Goal: Information Seeking & Learning: Learn about a topic

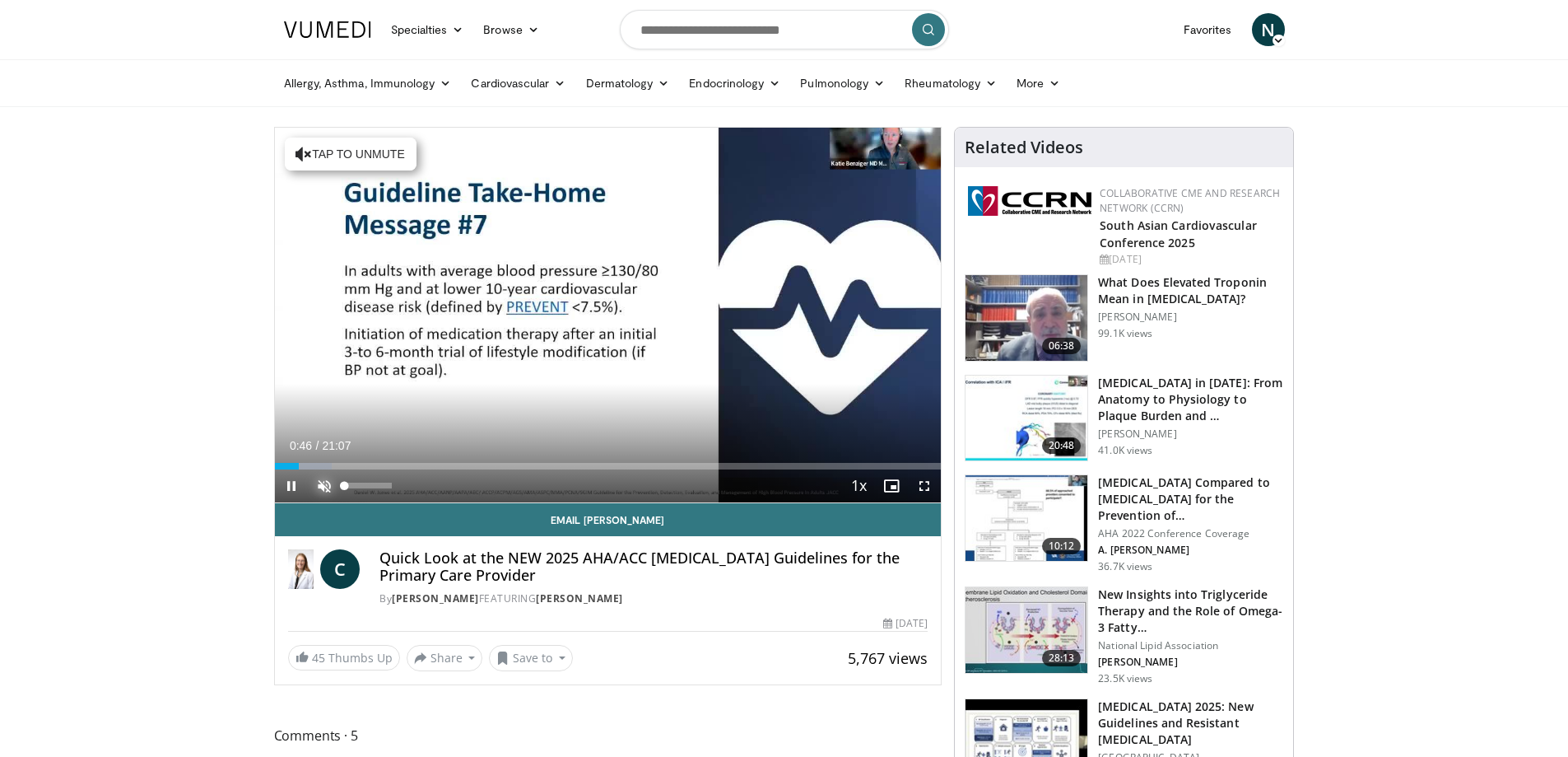
click at [323, 483] on span "Video Player" at bounding box center [324, 485] width 33 height 33
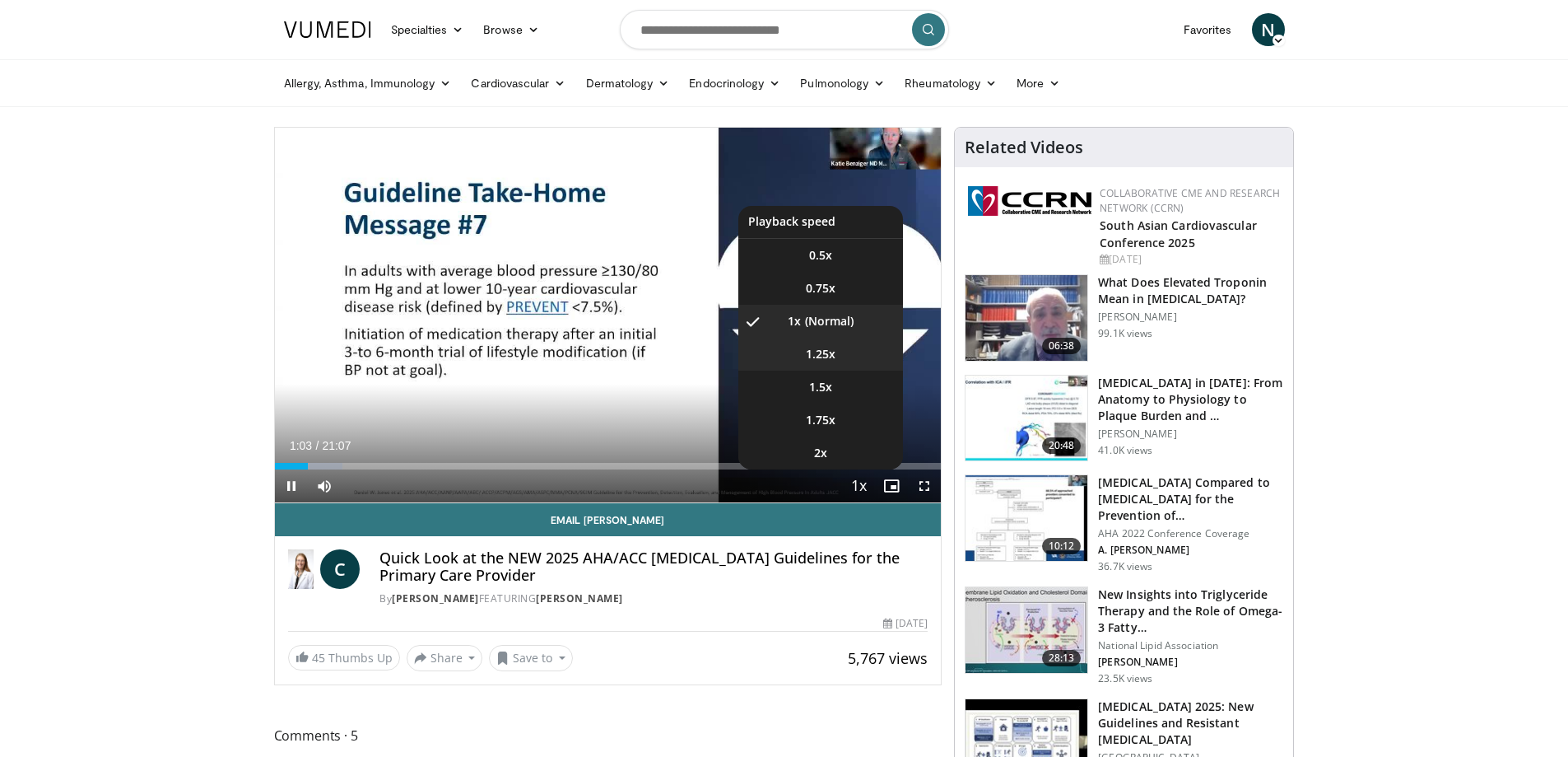
click at [830, 353] on span "1.25x" at bounding box center [820, 354] width 29 height 17
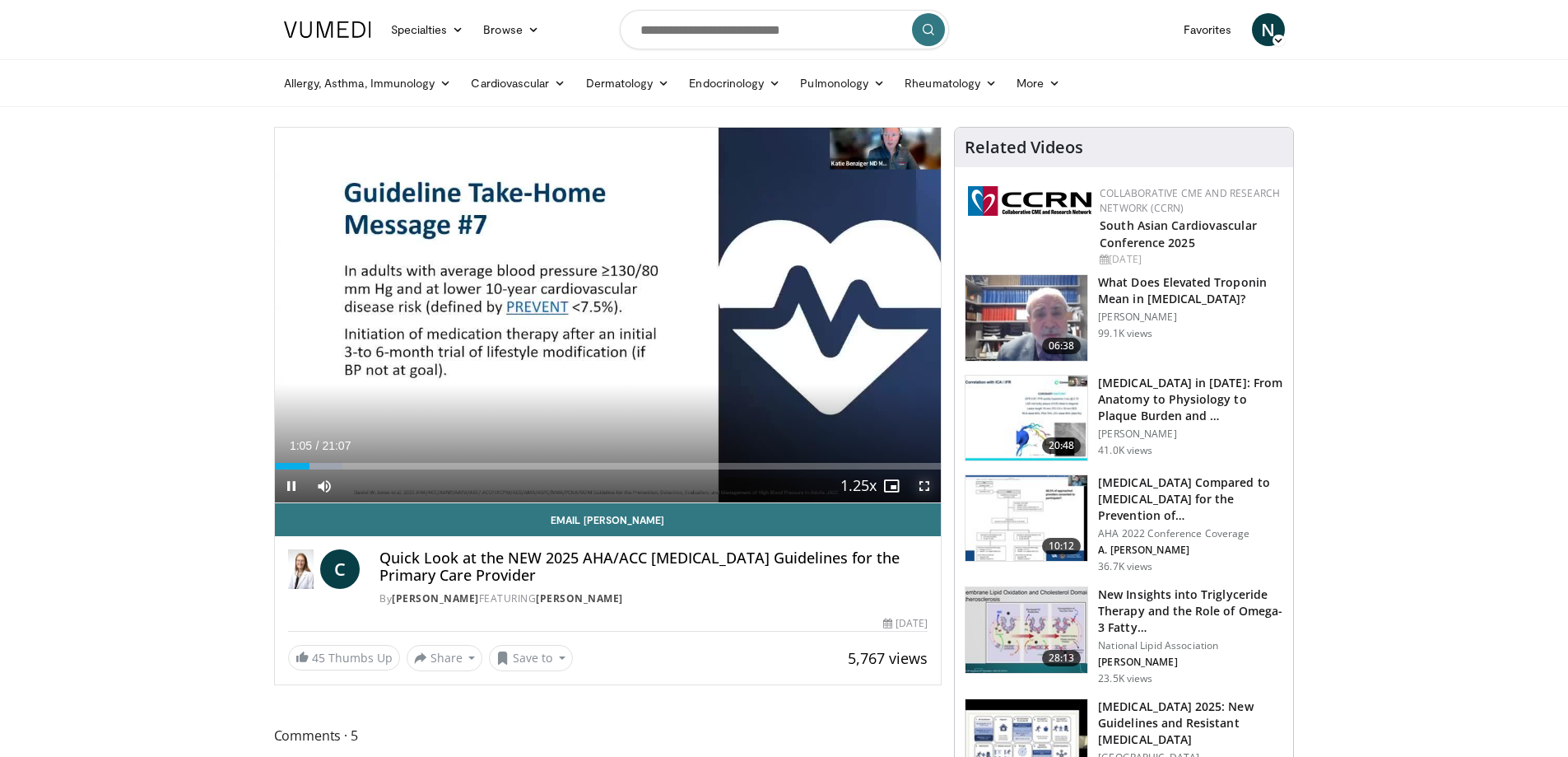
click at [929, 483] on span "Video Player" at bounding box center [924, 485] width 33 height 33
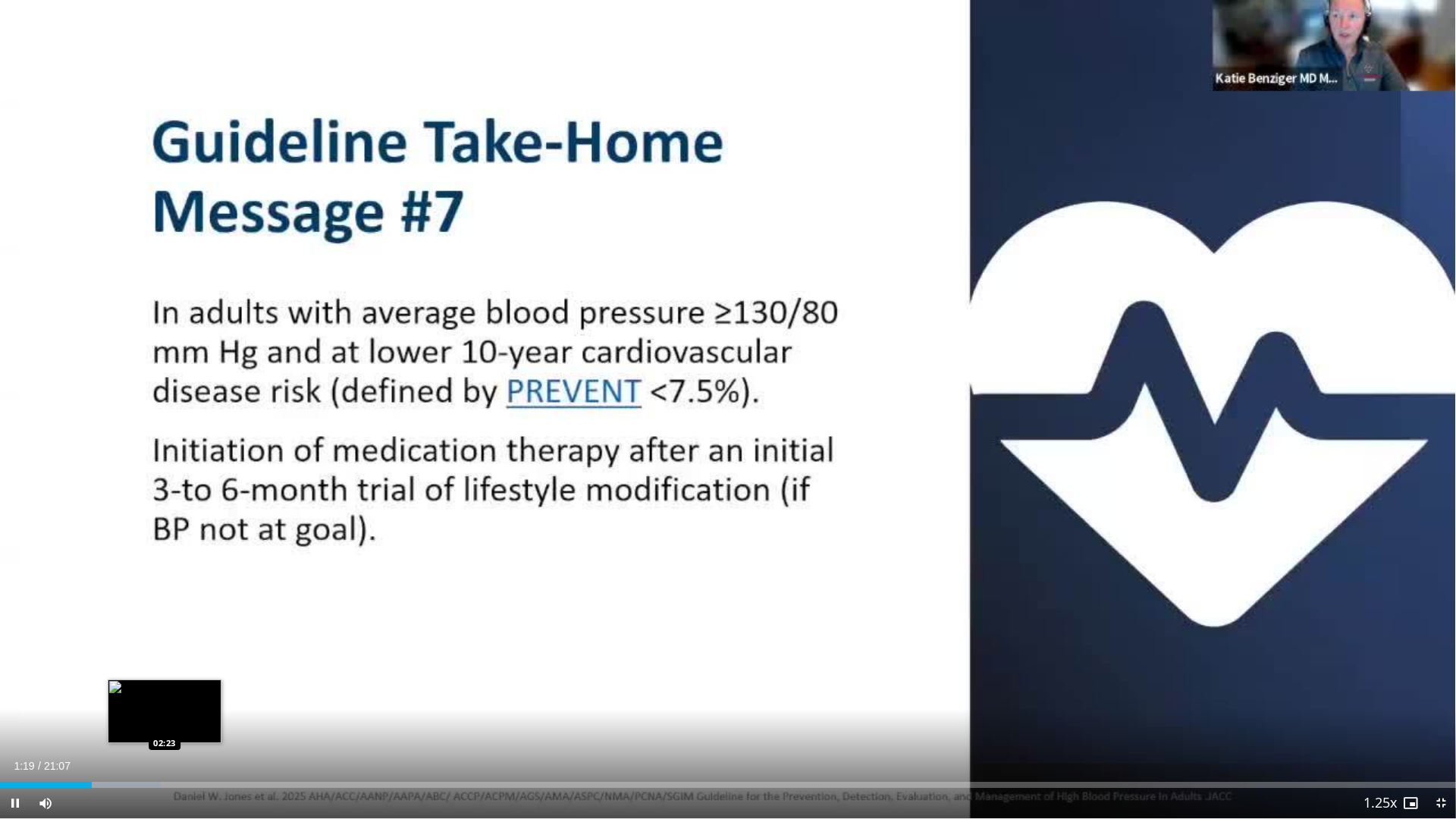
click at [165, 696] on div "Loaded : 11.05% 01:19 02:23" at bounding box center [728, 785] width 1456 height 6
click at [1441, 696] on span "Video Player" at bounding box center [1440, 803] width 30 height 30
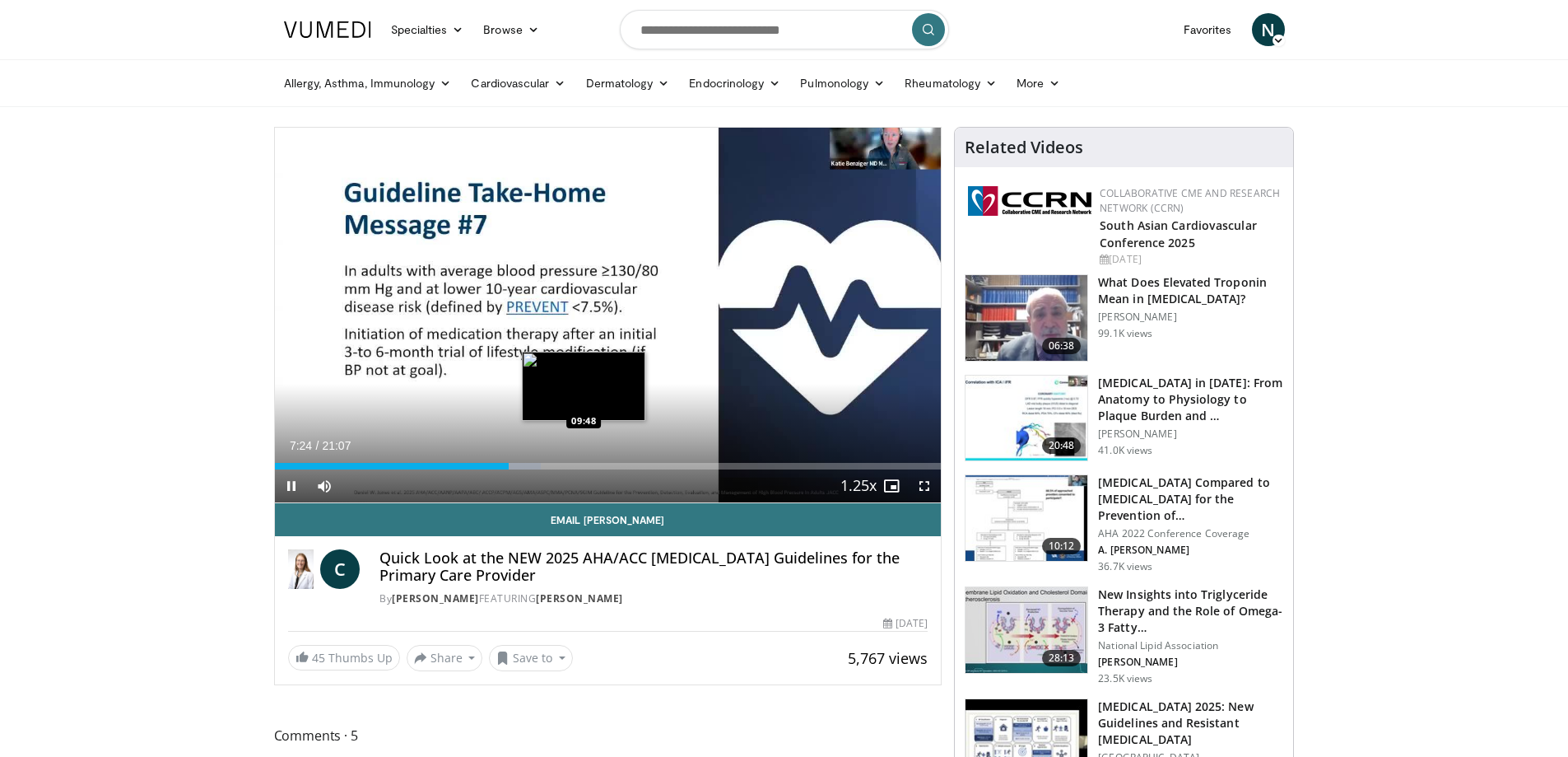
click at [584, 466] on div "Loaded : 39.92% 07:25 09:48" at bounding box center [608, 466] width 667 height 6
click at [613, 465] on div "Loaded : 51.67% 09:54 10:42" at bounding box center [608, 466] width 667 height 6
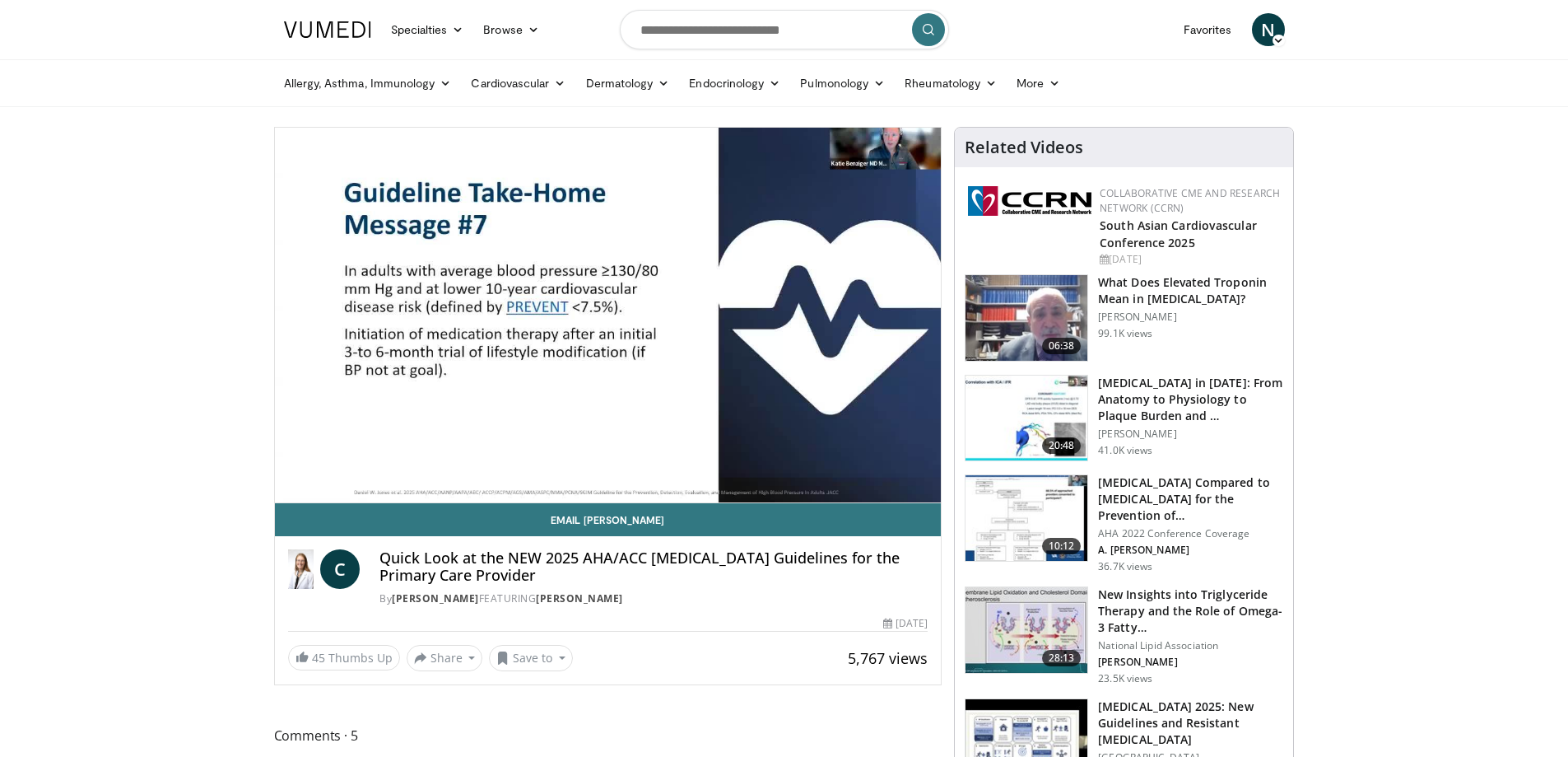
click at [641, 464] on div "10 seconds Tap to unmute" at bounding box center [608, 315] width 667 height 375
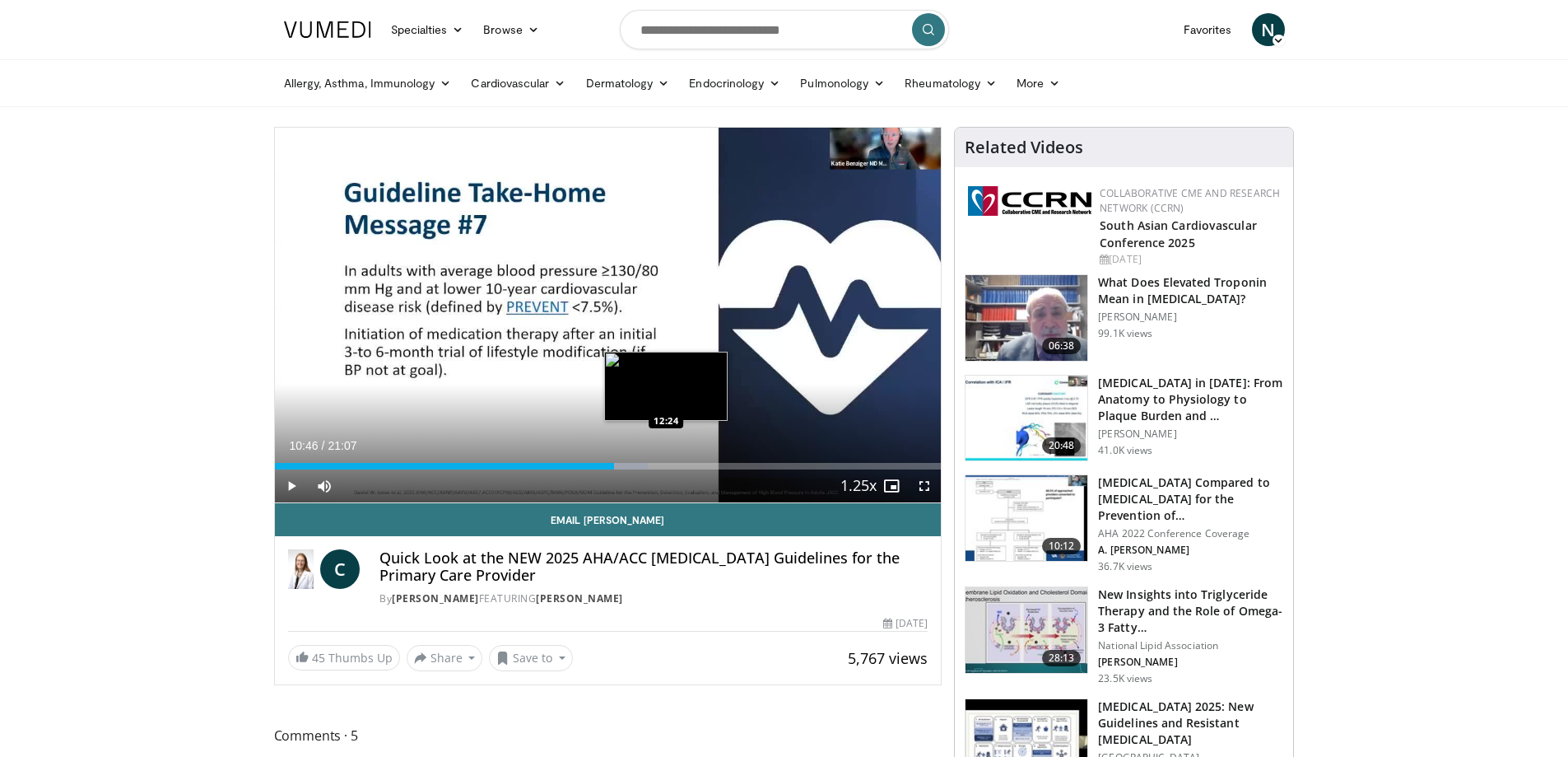
click at [666, 464] on div "Loaded : 56.04% 10:46 12:24" at bounding box center [608, 466] width 667 height 6
click at [683, 464] on div "Progress Bar" at bounding box center [683, 466] width 35 height 6
click at [698, 464] on div "Progress Bar" at bounding box center [692, 466] width 50 height 6
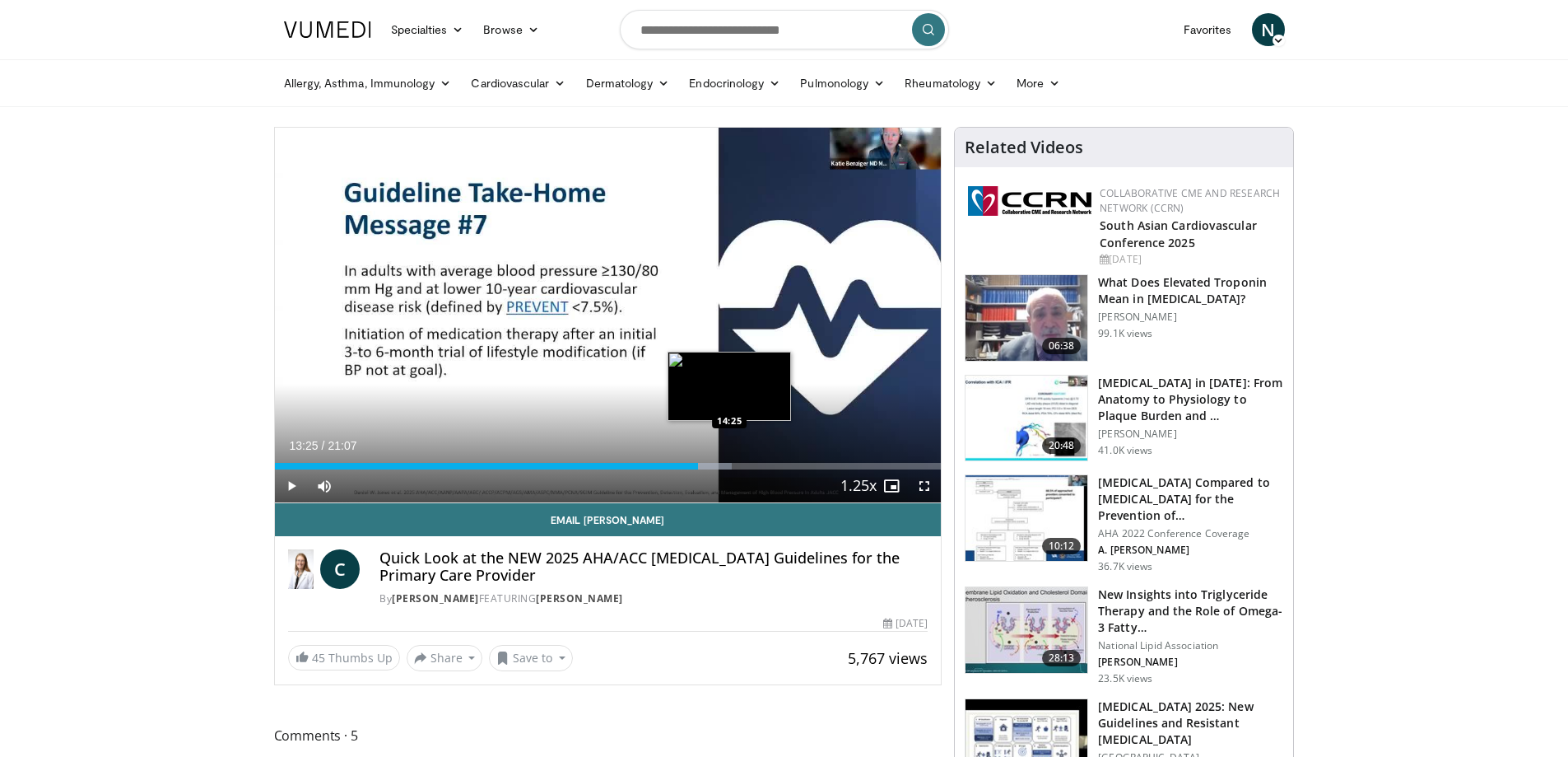
click at [730, 469] on div "Loaded : 68.67% 13:25 14:25" at bounding box center [608, 466] width 667 height 6
click at [747, 469] on div "Current Time 14:26 / Duration 21:07 Play Skip Backward Skip Forward Mute 0% Loa…" at bounding box center [608, 485] width 667 height 33
